Goal: Task Accomplishment & Management: Manage account settings

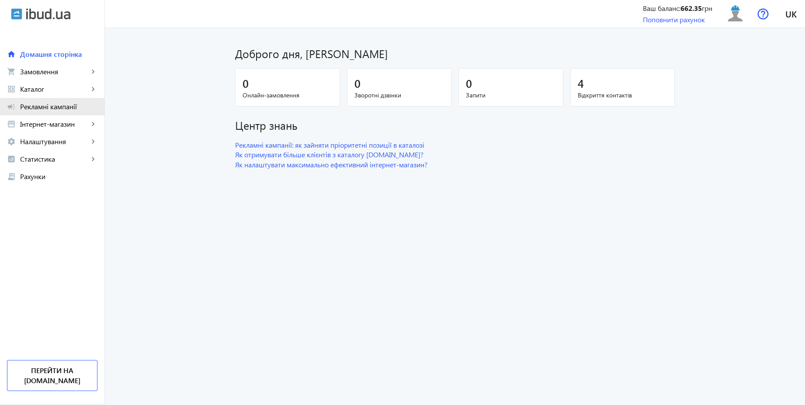
click at [53, 109] on span "Рекламні кампанії" at bounding box center [58, 106] width 77 height 9
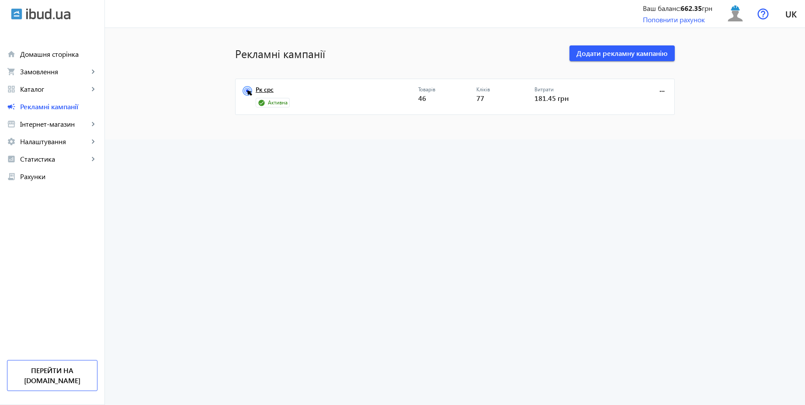
click at [266, 92] on link "Рк cpc" at bounding box center [337, 92] width 163 height 12
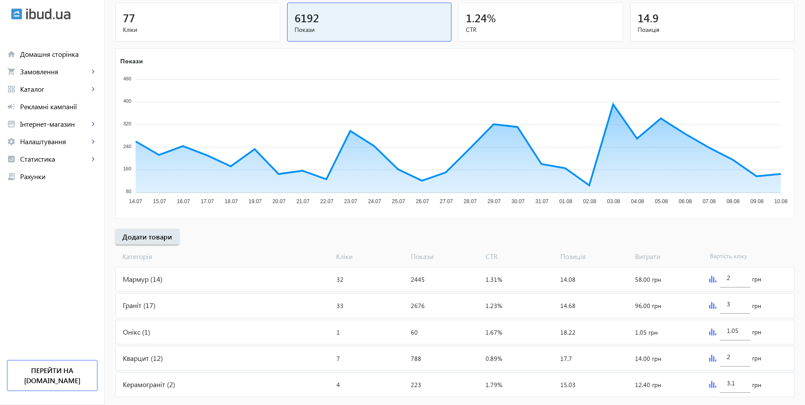
scroll to position [124, 0]
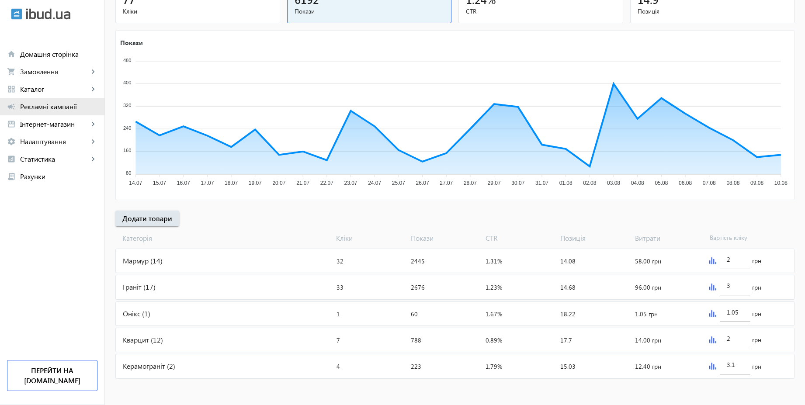
click at [52, 106] on span "Рекламні кампанії" at bounding box center [58, 106] width 77 height 9
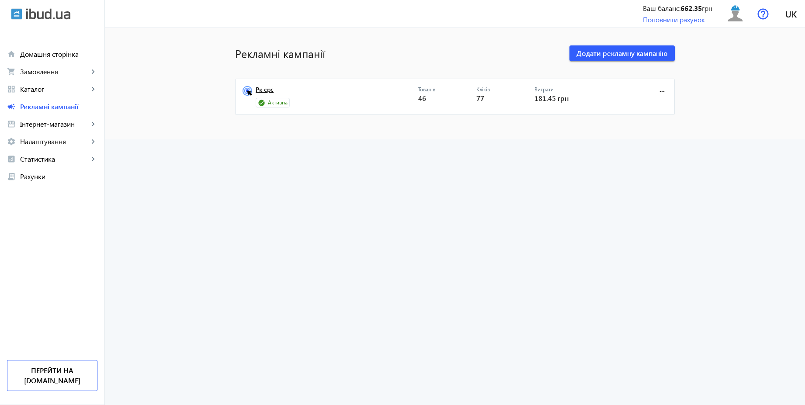
click at [256, 89] on link "Рк cpc" at bounding box center [337, 92] width 163 height 12
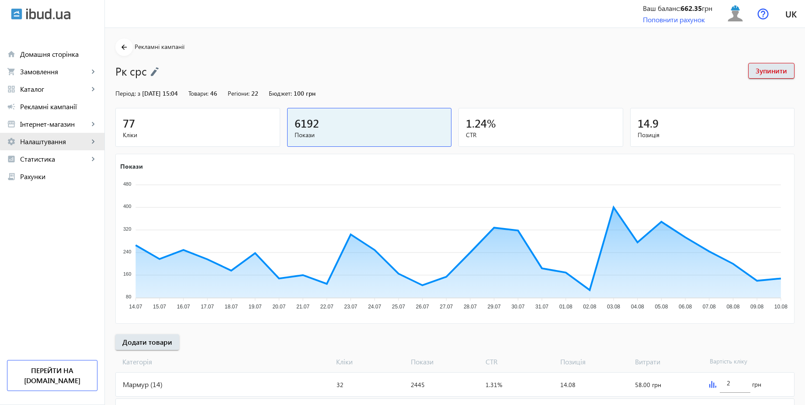
click at [71, 141] on span "Налаштування" at bounding box center [54, 141] width 69 height 9
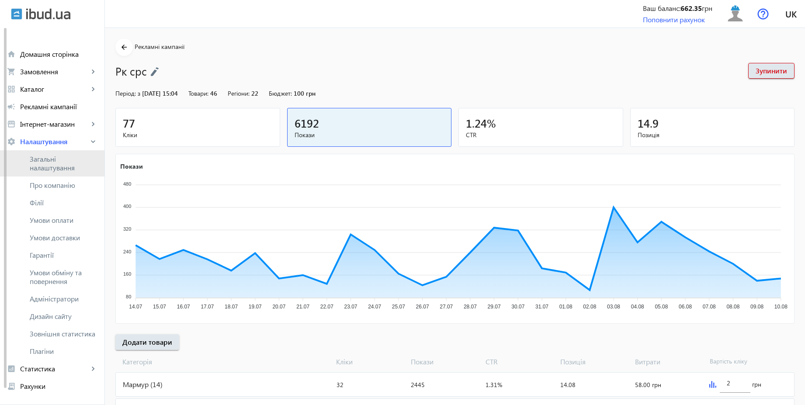
click at [61, 160] on span "Загальні налаштування" at bounding box center [64, 163] width 68 height 17
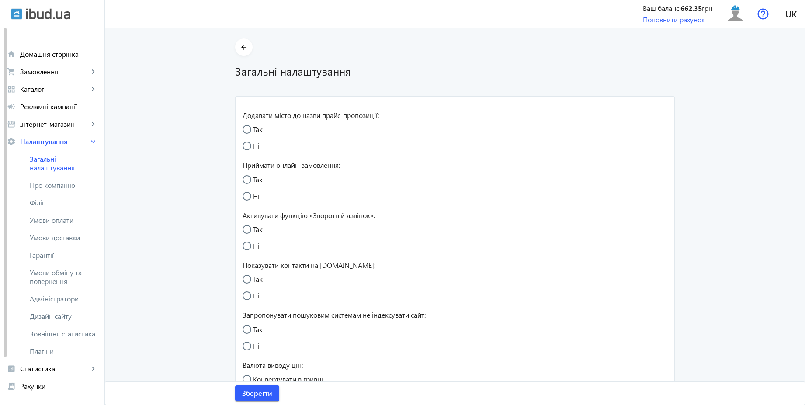
radio input "true"
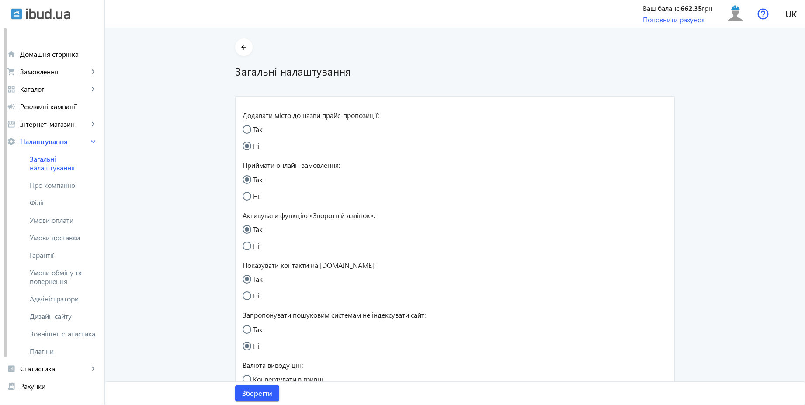
radio input "true"
click at [66, 279] on span "Умови обміну та повернення" at bounding box center [64, 276] width 68 height 17
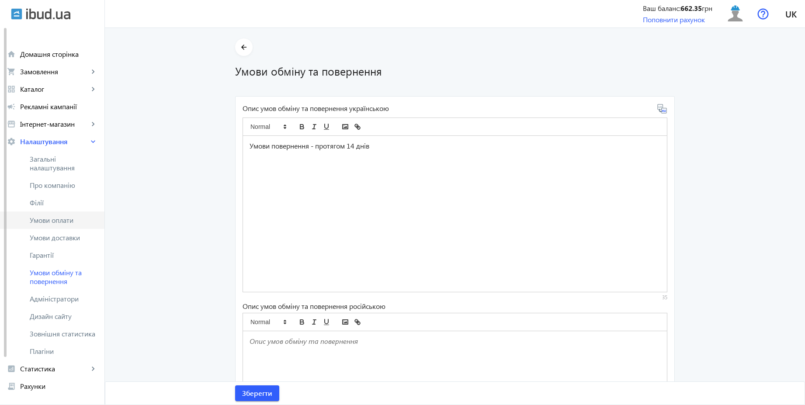
click at [69, 224] on span "Умови оплати" at bounding box center [64, 220] width 68 height 9
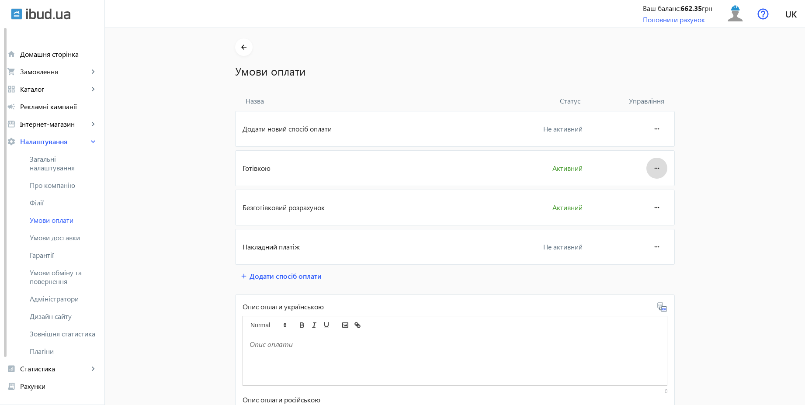
click at [657, 173] on mat-icon "more_horiz" at bounding box center [656, 168] width 10 height 21
click at [646, 197] on button "Редагувати" at bounding box center [640, 192] width 49 height 21
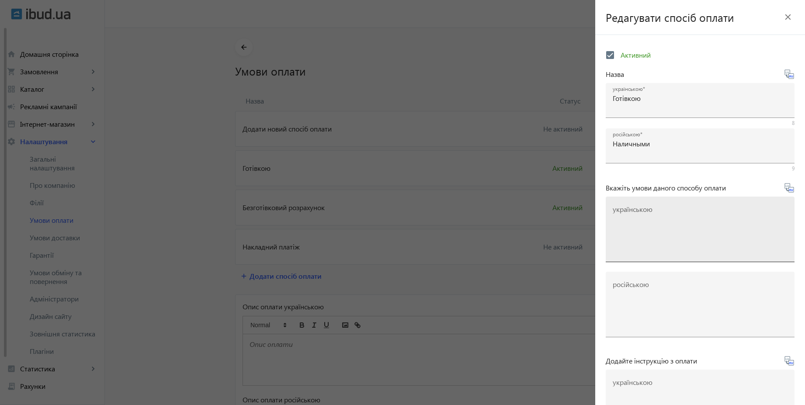
click at [652, 217] on textarea "українською" at bounding box center [699, 233] width 175 height 52
paste textarea "Оплачуйте замовлення готівкою при отриманні товару в нашому офісі чи у кур'єра"
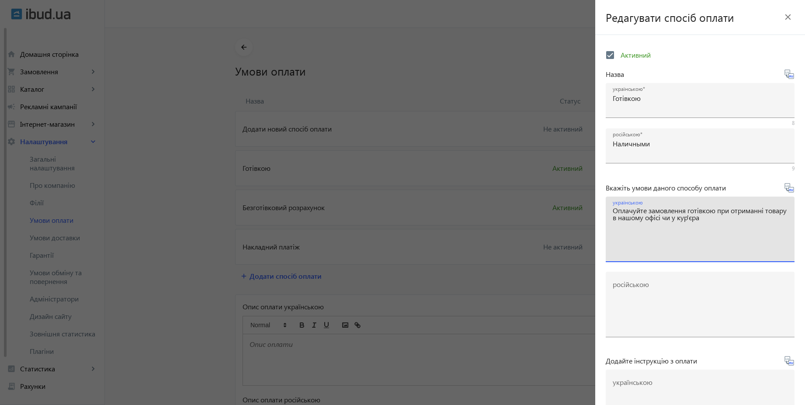
type textarea "Оплачуйте замовлення готівкою при отриманні товару в нашому офісі чи у кур'єра"
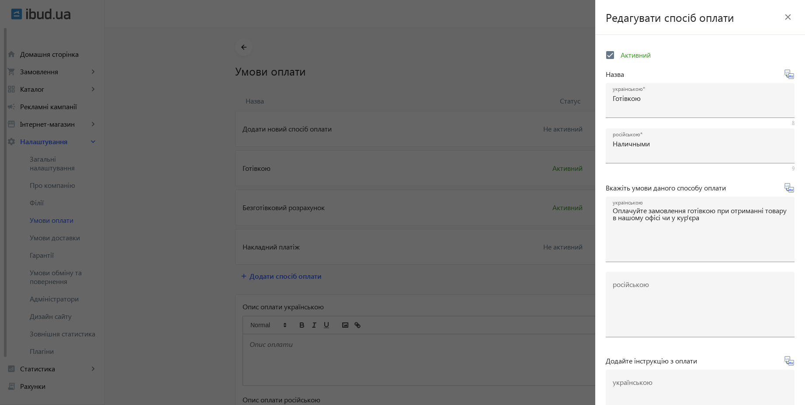
click at [788, 191] on icon at bounding box center [789, 188] width 10 height 10
type textarea "Оплачивайте заказ наличными при получении товара в нашем офисе или у курьера"
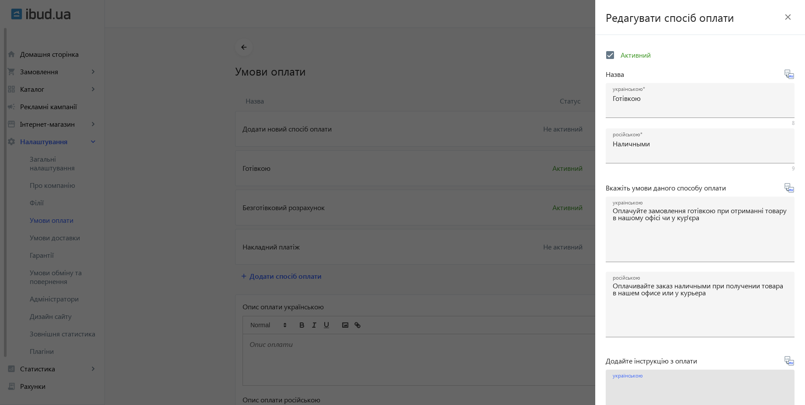
click at [655, 382] on textarea "українською" at bounding box center [699, 406] width 175 height 52
paste textarea "Оплатіть замовлення готівкою при отриманні товару"
type textarea "Оплатіть замовлення готівкою при отриманні товару"
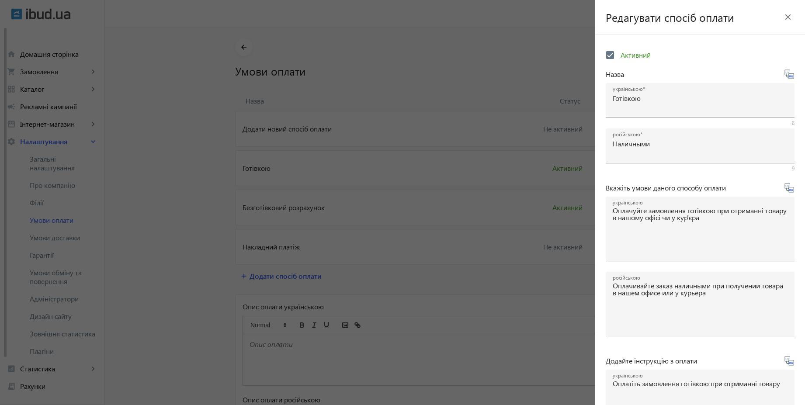
click at [789, 362] on icon at bounding box center [790, 363] width 2 height 2
type textarea "Оплатите заказ наличными при получении товара"
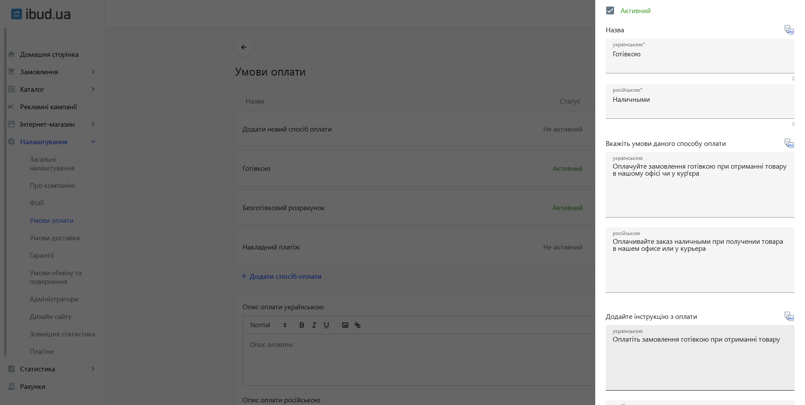
scroll to position [145, 0]
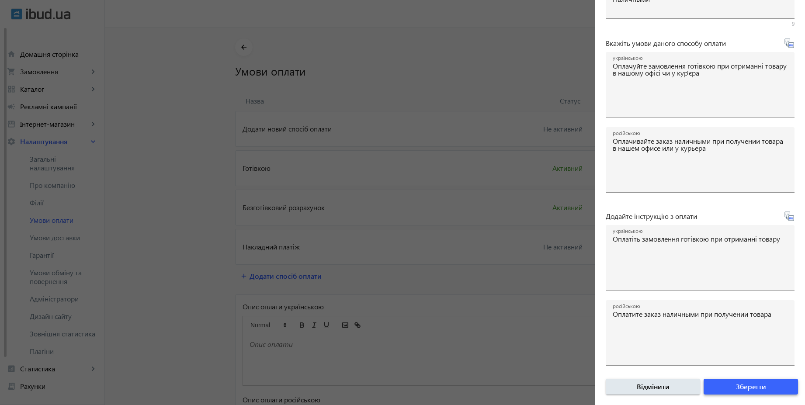
click at [749, 387] on span "Зберегти" at bounding box center [751, 387] width 30 height 10
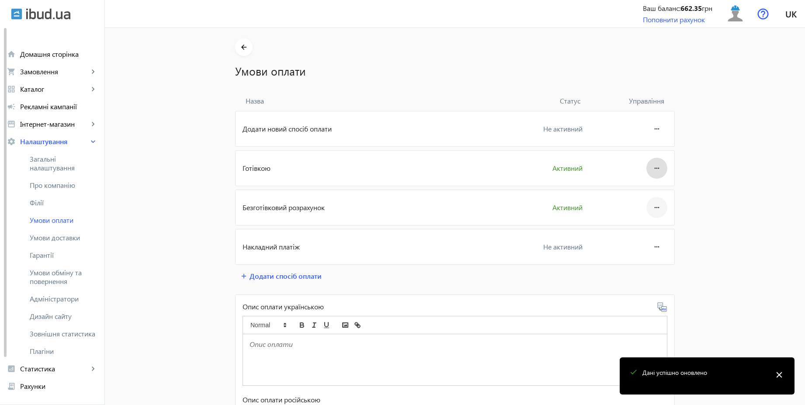
click at [654, 205] on mat-icon "more_horiz" at bounding box center [656, 207] width 10 height 21
click at [639, 232] on span "Редагувати" at bounding box center [640, 231] width 35 height 7
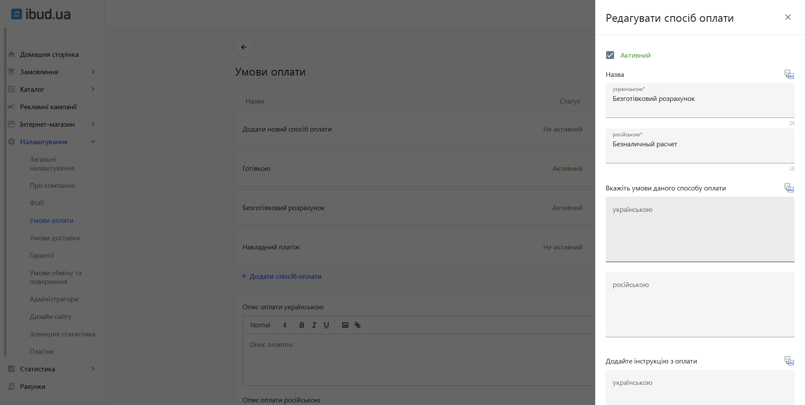
click at [644, 208] on mat-label "українською" at bounding box center [632, 208] width 40 height 9
click at [644, 208] on textarea "українською" at bounding box center [699, 233] width 175 height 52
paste textarea "Оплачуйте замовлення переказом із будь-якого банку України чи по реквізитах у с…"
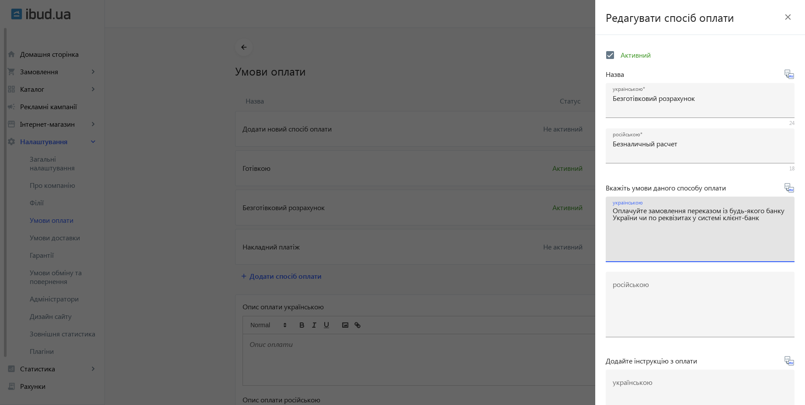
type textarea "Оплачуйте замовлення переказом із будь-якого банку України чи по реквізитах у с…"
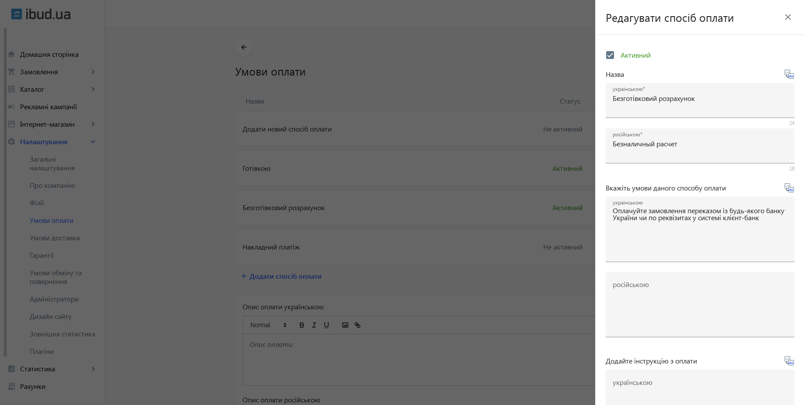
click at [789, 189] on icon at bounding box center [790, 190] width 2 height 2
type textarea "Оплачивайте заказ переводом из любого банка или по реквизитам в системе клиент-…"
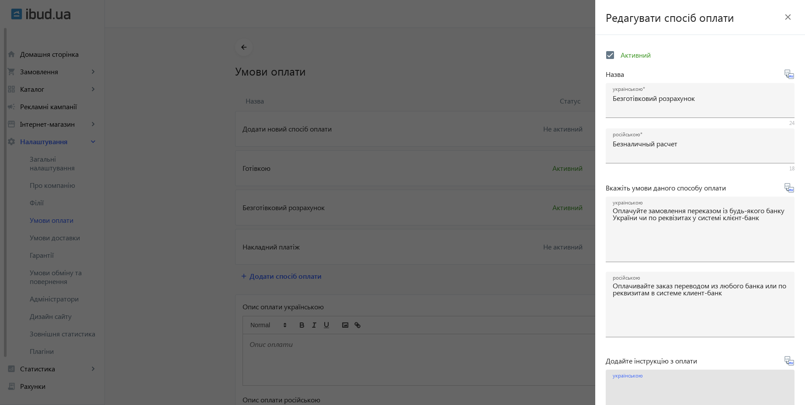
click at [663, 405] on textarea "українською" at bounding box center [699, 406] width 175 height 52
paste textarea "Оплатіть замовлення згідно реквізитів рахунка-фактури"
type textarea "Оплатіть замовлення згідно реквізитів рахунка-фактури"
click at [785, 363] on icon at bounding box center [789, 361] width 10 height 10
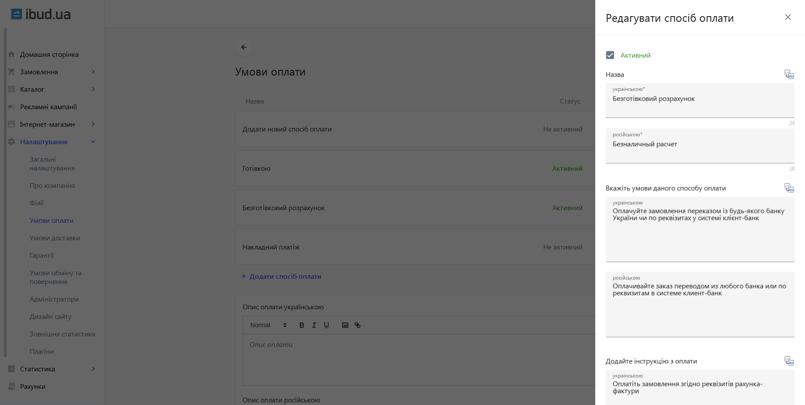
type textarea "Оплатите заказ согласно реквизитам счета-фактуры"
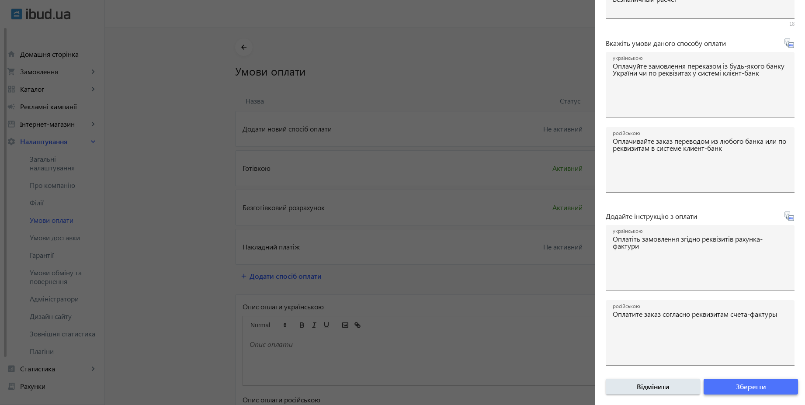
click at [759, 385] on span "Зберегти" at bounding box center [751, 387] width 30 height 10
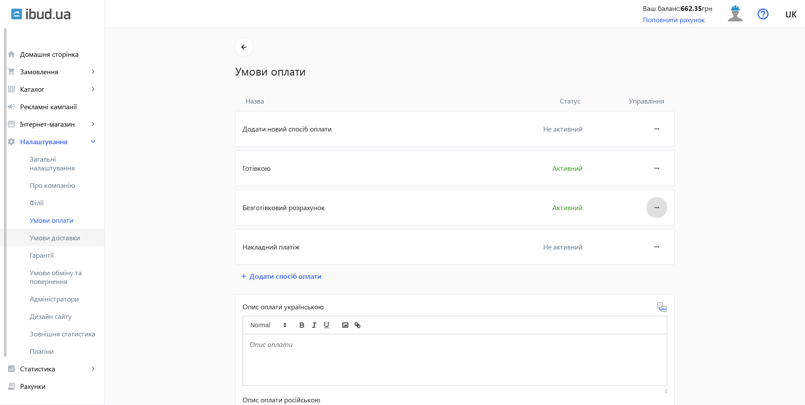
click at [47, 244] on link "Умови доставки" at bounding box center [52, 237] width 104 height 17
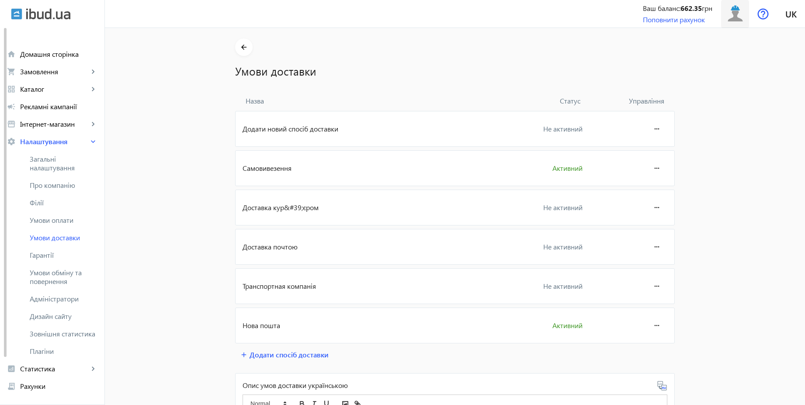
click at [743, 14] on img at bounding box center [735, 14] width 20 height 20
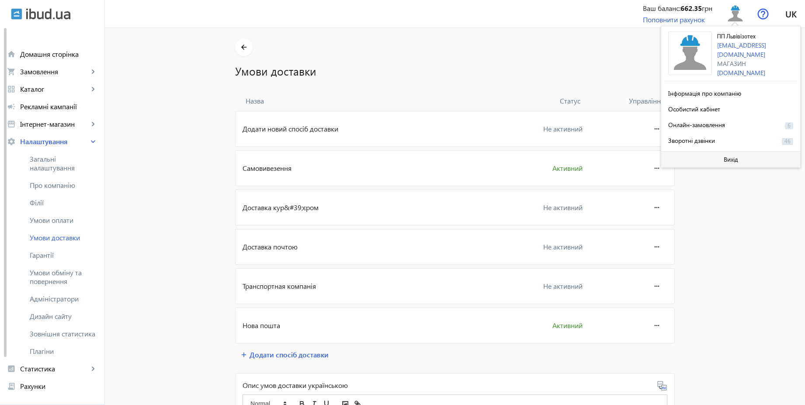
click at [730, 160] on span "Вихід" at bounding box center [730, 159] width 14 height 7
